Goal: Information Seeking & Learning: Learn about a topic

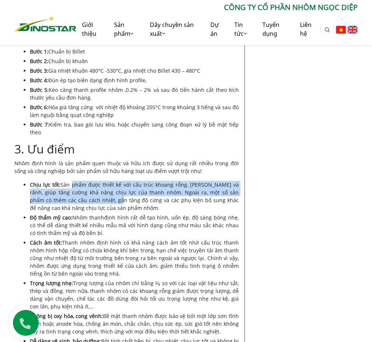
drag, startPoint x: 69, startPoint y: 160, endPoint x: 84, endPoint y: 176, distance: 22.2
click at [84, 181] on span "Sản phẩm được thiết kế với cấu trúc khoang rỗng, [PERSON_NAME] và rãnh, giúp tă…" at bounding box center [134, 196] width 209 height 30
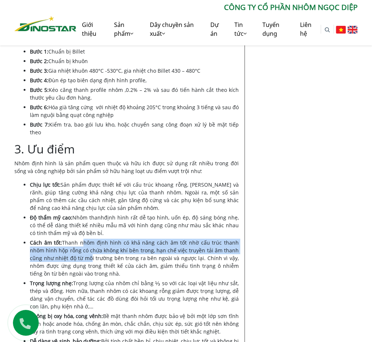
drag, startPoint x: 84, startPoint y: 176, endPoint x: 87, endPoint y: 238, distance: 62.1
click at [87, 239] on li "Cách âm tốt: Thanh nhôm định hình có khả năng cách âm tốt nhờ cấu trúc thanh nh…" at bounding box center [134, 258] width 209 height 39
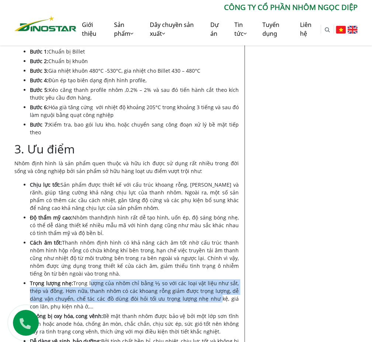
drag, startPoint x: 87, startPoint y: 238, endPoint x: 213, endPoint y: 275, distance: 131.5
click at [213, 279] on span "Trọng lượng của nhôm chỉ bằng ⅓ so với các loại vật liệu như sắt, thép và đồng.…" at bounding box center [134, 294] width 209 height 30
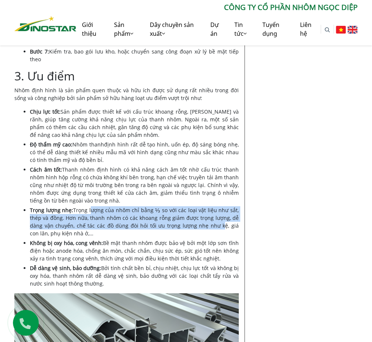
scroll to position [885, 0]
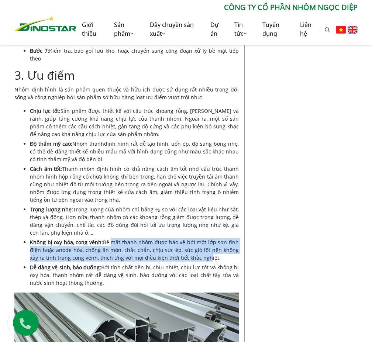
drag, startPoint x: 111, startPoint y: 217, endPoint x: 192, endPoint y: 235, distance: 83.5
click at [192, 239] on span "Bề mặt thanh nhôm được bảo vệ bởi một lớp sơn tĩnh điện hoặc anode hóa, chống ă…" at bounding box center [134, 250] width 209 height 22
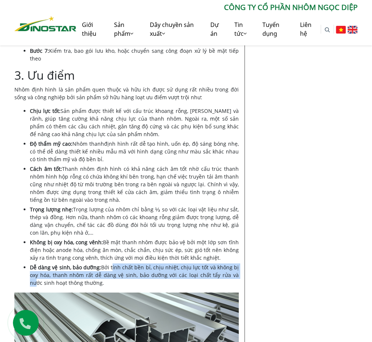
drag, startPoint x: 111, startPoint y: 244, endPoint x: 231, endPoint y: 251, distance: 120.0
click at [231, 264] on span "Bởi tính chất bền bỉ, chịu nhiệt, chịu lực tốt và không bị oxy hóa, thanh nhôm …" at bounding box center [134, 275] width 209 height 22
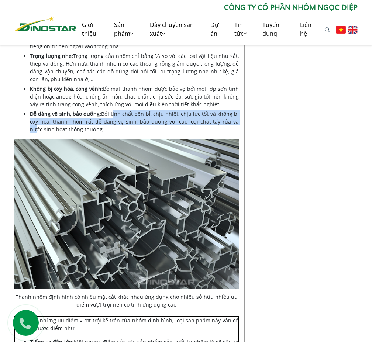
scroll to position [1106, 0]
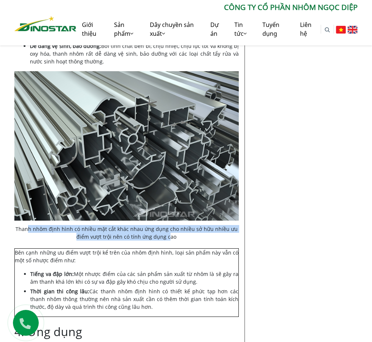
drag, startPoint x: 31, startPoint y: 204, endPoint x: 171, endPoint y: 212, distance: 139.6
click at [171, 225] on figcaption "Thanh nhôm định hình có nhiều mặt cắt khác nhau ứng dụng cho nhiều sở hữu nhiều…" at bounding box center [126, 232] width 224 height 15
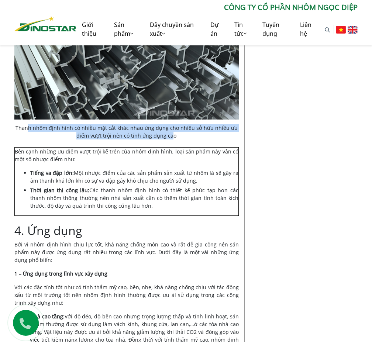
scroll to position [1254, 0]
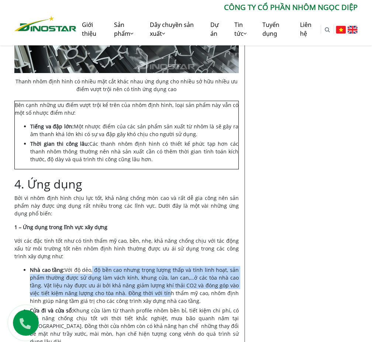
drag, startPoint x: 93, startPoint y: 245, endPoint x: 173, endPoint y: 274, distance: 84.6
click at [173, 274] on span "Với độ dẻo, độ bền cao nhưng trọng lượng thấp và tính linh hoạt, sản phẩm thườn…" at bounding box center [134, 285] width 209 height 38
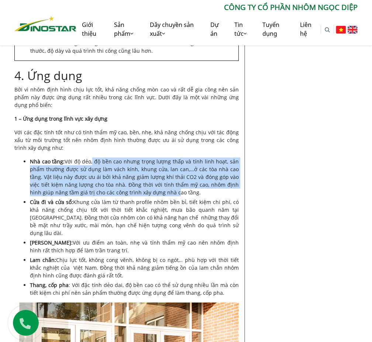
scroll to position [1364, 0]
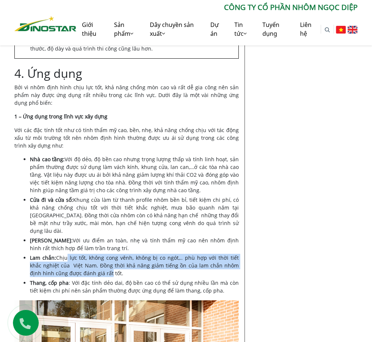
drag, startPoint x: 67, startPoint y: 228, endPoint x: 87, endPoint y: 241, distance: 23.3
click at [87, 254] on span "Chịu lực tốt, không cong vênh, không bị co ngót,.. phù hợp với thời tiết khắc n…" at bounding box center [134, 265] width 209 height 22
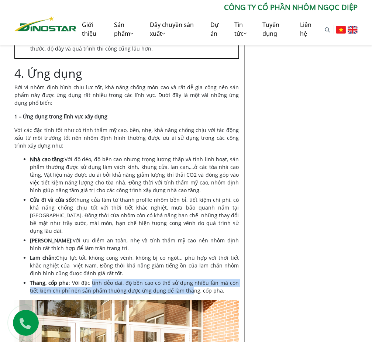
drag, startPoint x: 87, startPoint y: 241, endPoint x: 180, endPoint y: 260, distance: 95.5
click at [180, 279] on span ": Với đặc tính dẻo dai, độ bền cao có thể sử dụng nhiều lần mà còn tiết kiệm ch…" at bounding box center [134, 286] width 209 height 15
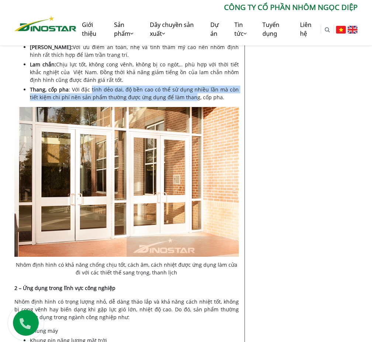
scroll to position [1586, 0]
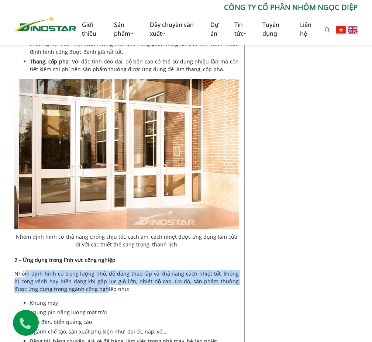
drag, startPoint x: 24, startPoint y: 244, endPoint x: 100, endPoint y: 257, distance: 77.1
click at [100, 270] on span "Nhôm định hình có trọng lượng nhỏ, dễ dàng tháo lắp và khả năng cách nhiệt tốt,…" at bounding box center [126, 281] width 224 height 22
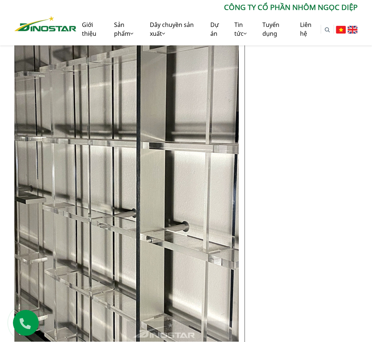
scroll to position [2028, 0]
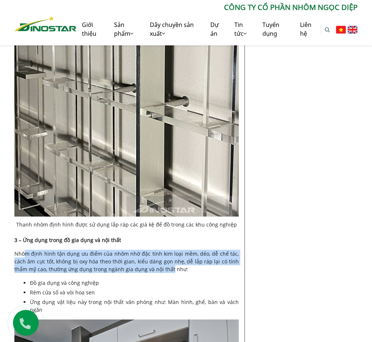
drag, startPoint x: 27, startPoint y: 222, endPoint x: 170, endPoint y: 237, distance: 143.5
click at [170, 250] on p "Nhôm định hình tận dụng ưu điểm của nhôm nhờ đặc tính kim loại mềm, dẻo, dễ chế…" at bounding box center [126, 261] width 224 height 23
click at [170, 250] on span "tận dụng ưu điểm của nhôm nhờ đặc tính kim loại mềm, dẻo, dễ chế tác, cách âm c…" at bounding box center [126, 261] width 224 height 22
drag, startPoint x: 170, startPoint y: 237, endPoint x: 24, endPoint y: 220, distance: 146.7
click at [24, 250] on p "Nhôm định hình tận dụng ưu điểm của nhôm nhờ đặc tính kim loại mềm, dẻo, dễ chế…" at bounding box center [126, 261] width 224 height 23
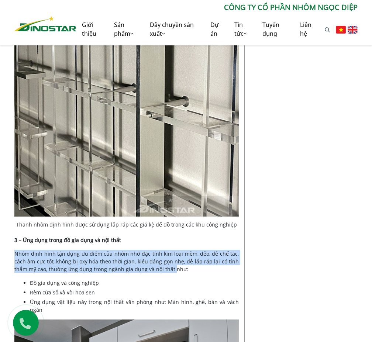
click at [24, 250] on span "Nhôm định hình" at bounding box center [34, 253] width 41 height 7
drag, startPoint x: 24, startPoint y: 220, endPoint x: 176, endPoint y: 241, distance: 153.0
click at [176, 250] on p "Nhôm định hình tận dụng ưu điểm của nhôm nhờ đặc tính kim loại mềm, dẻo, dễ chế…" at bounding box center [126, 261] width 224 height 23
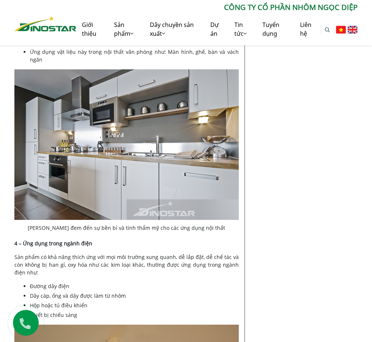
scroll to position [2286, 0]
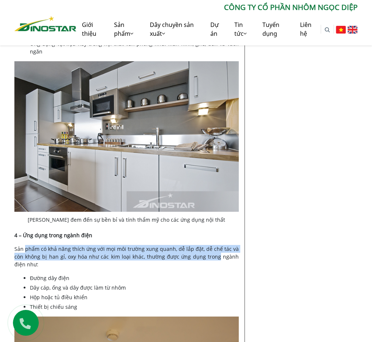
drag, startPoint x: 25, startPoint y: 211, endPoint x: 211, endPoint y: 219, distance: 186.4
click at [211, 245] on span "Sản phẩm có khả năng thích ứng với mọi môi trường xung quanh, dễ lắp đặt, dễ ch…" at bounding box center [126, 256] width 224 height 22
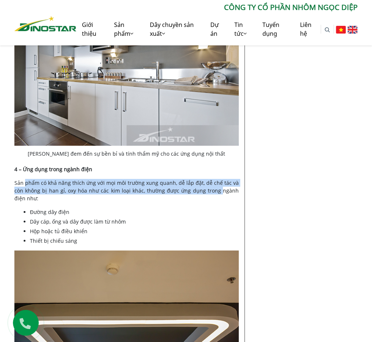
scroll to position [2470, 0]
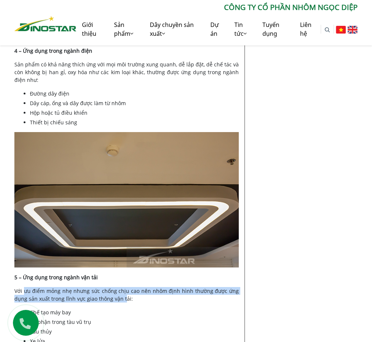
drag, startPoint x: 25, startPoint y: 250, endPoint x: 123, endPoint y: 260, distance: 98.5
click at [123, 287] on span "Với ưu điểm mỏng nhẹ nhưng sức chống chịu cao nên nhôm định hình thường được ứn…" at bounding box center [126, 294] width 224 height 15
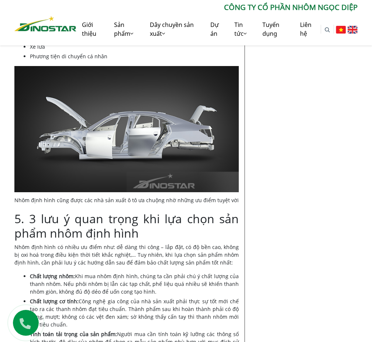
scroll to position [2765, 0]
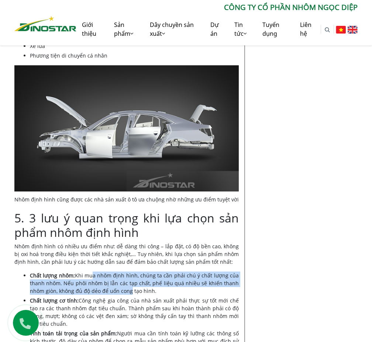
drag, startPoint x: 90, startPoint y: 237, endPoint x: 131, endPoint y: 250, distance: 43.0
click at [131, 272] on span "Khi mua nhôm định hình, chúng ta cần phải chú ý chất lượng của thanh nhôm. Nếu …" at bounding box center [134, 283] width 209 height 22
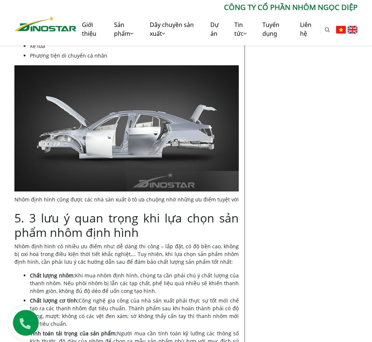
drag, startPoint x: 131, startPoint y: 250, endPoint x: 104, endPoint y: 264, distance: 30.3
click at [104, 297] on span "Công nghệ gia công của nhà sản xuất phải thực sự tốt mới chế tạo ra các thanh n…" at bounding box center [134, 312] width 209 height 30
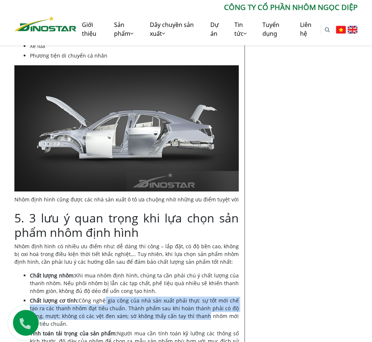
drag, startPoint x: 101, startPoint y: 261, endPoint x: 197, endPoint y: 278, distance: 96.8
click at [197, 297] on span "Công nghệ gia công của nhà sản xuất phải thực sự tốt mới chế tạo ra các thanh n…" at bounding box center [134, 312] width 209 height 30
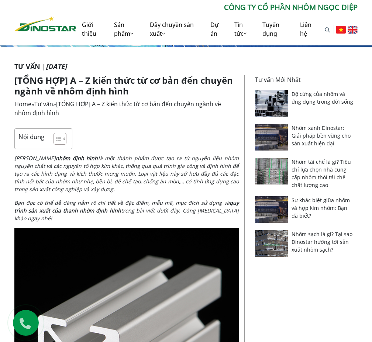
scroll to position [111, 0]
